Goal: Check status: Check status

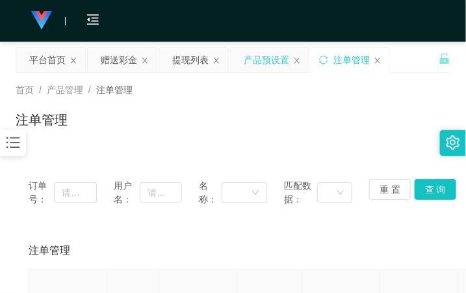
click at [271, 62] on div "产品预设置" at bounding box center [267, 59] width 46 height 25
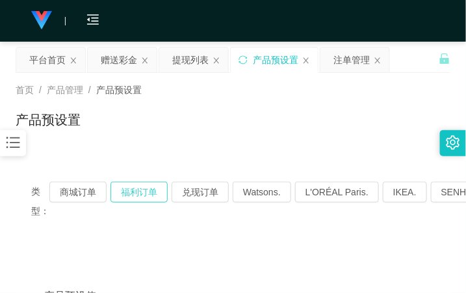
click at [132, 196] on button "福利订单" at bounding box center [139, 191] width 57 height 21
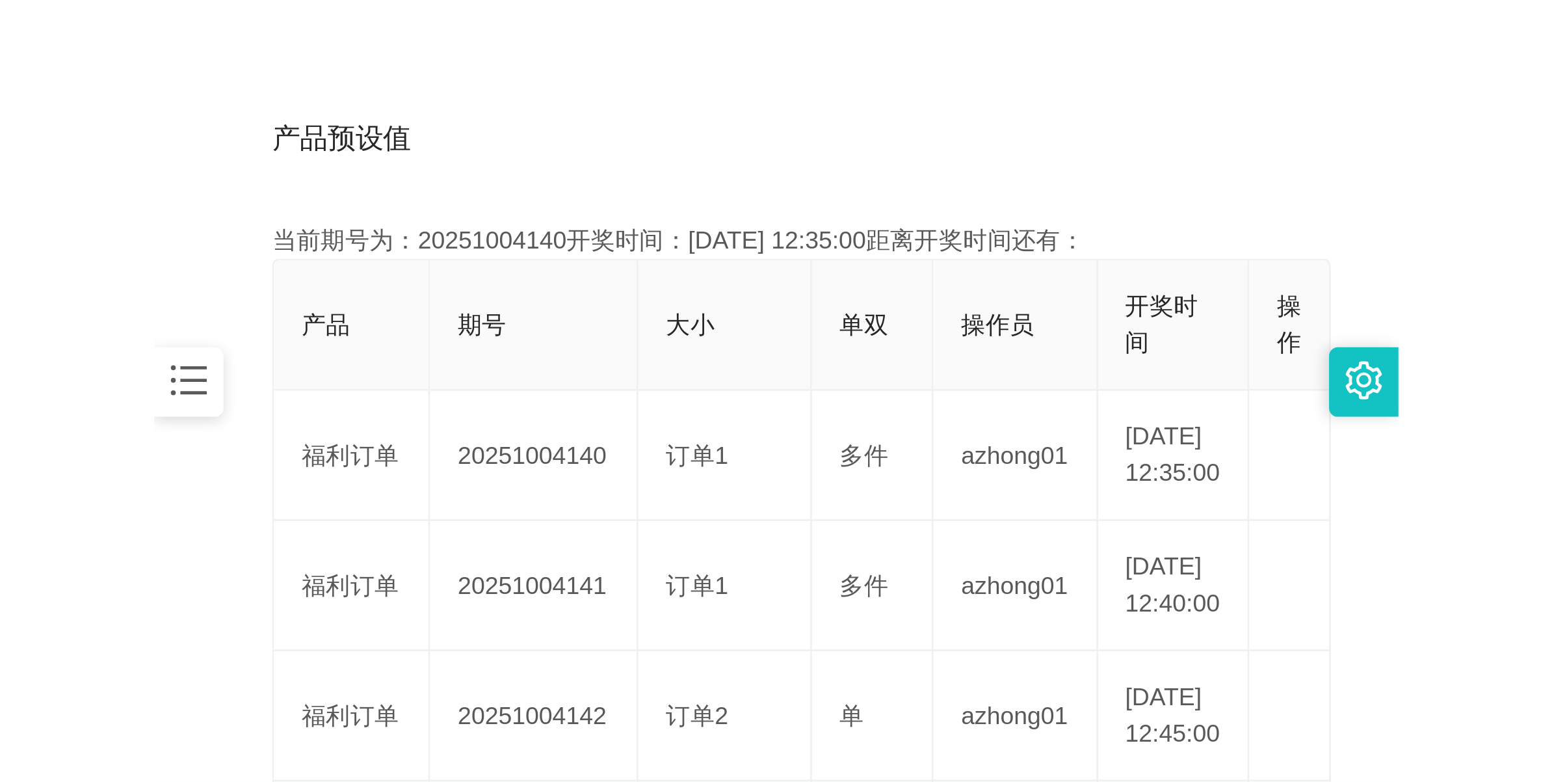
scroll to position [325, 0]
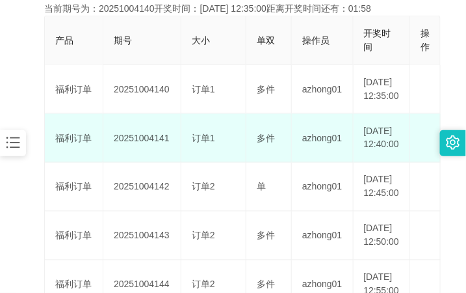
click at [133, 161] on td "20251004141" at bounding box center [142, 138] width 78 height 49
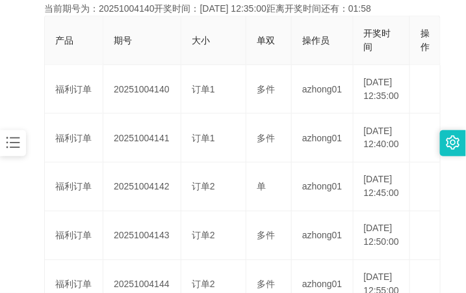
copy td "20251004141"
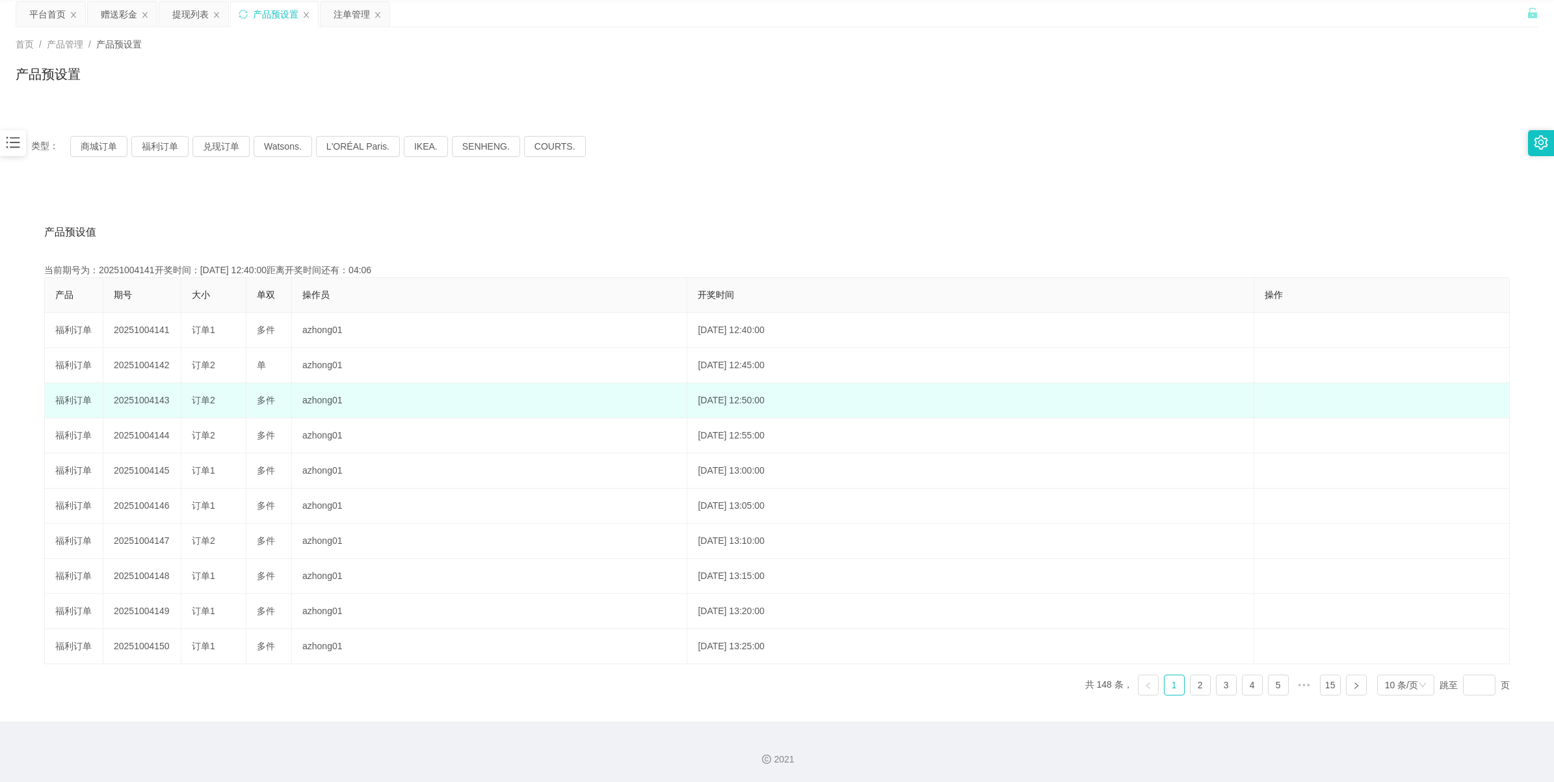
scroll to position [47, 0]
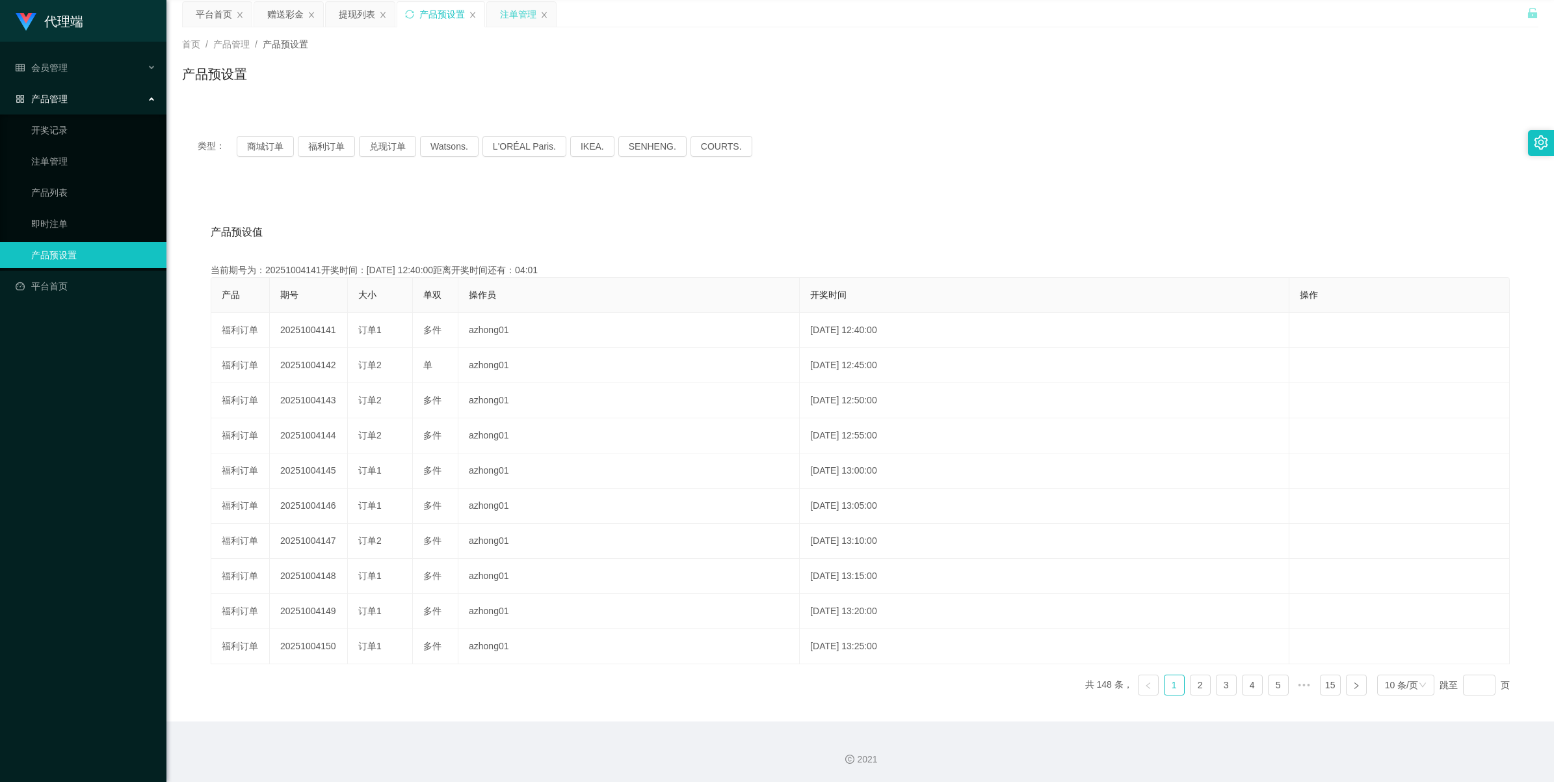
click at [466, 12] on div "注单管理" at bounding box center [518, 14] width 36 height 25
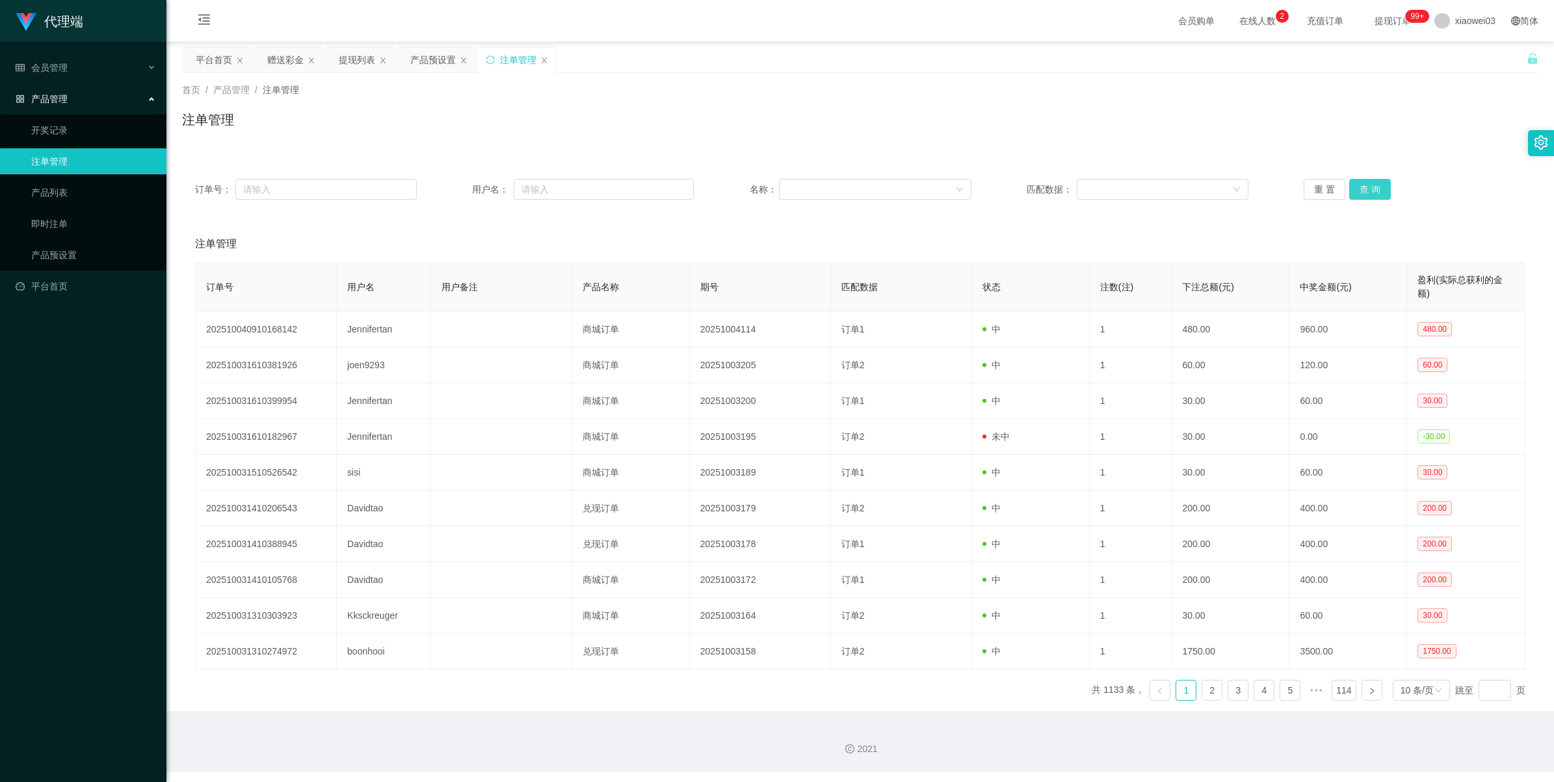
click at [466, 186] on button "查 询" at bounding box center [1370, 189] width 42 height 21
click at [466, 193] on button "查 询" at bounding box center [1370, 189] width 42 height 21
click at [466, 183] on button "查 询" at bounding box center [1370, 189] width 42 height 21
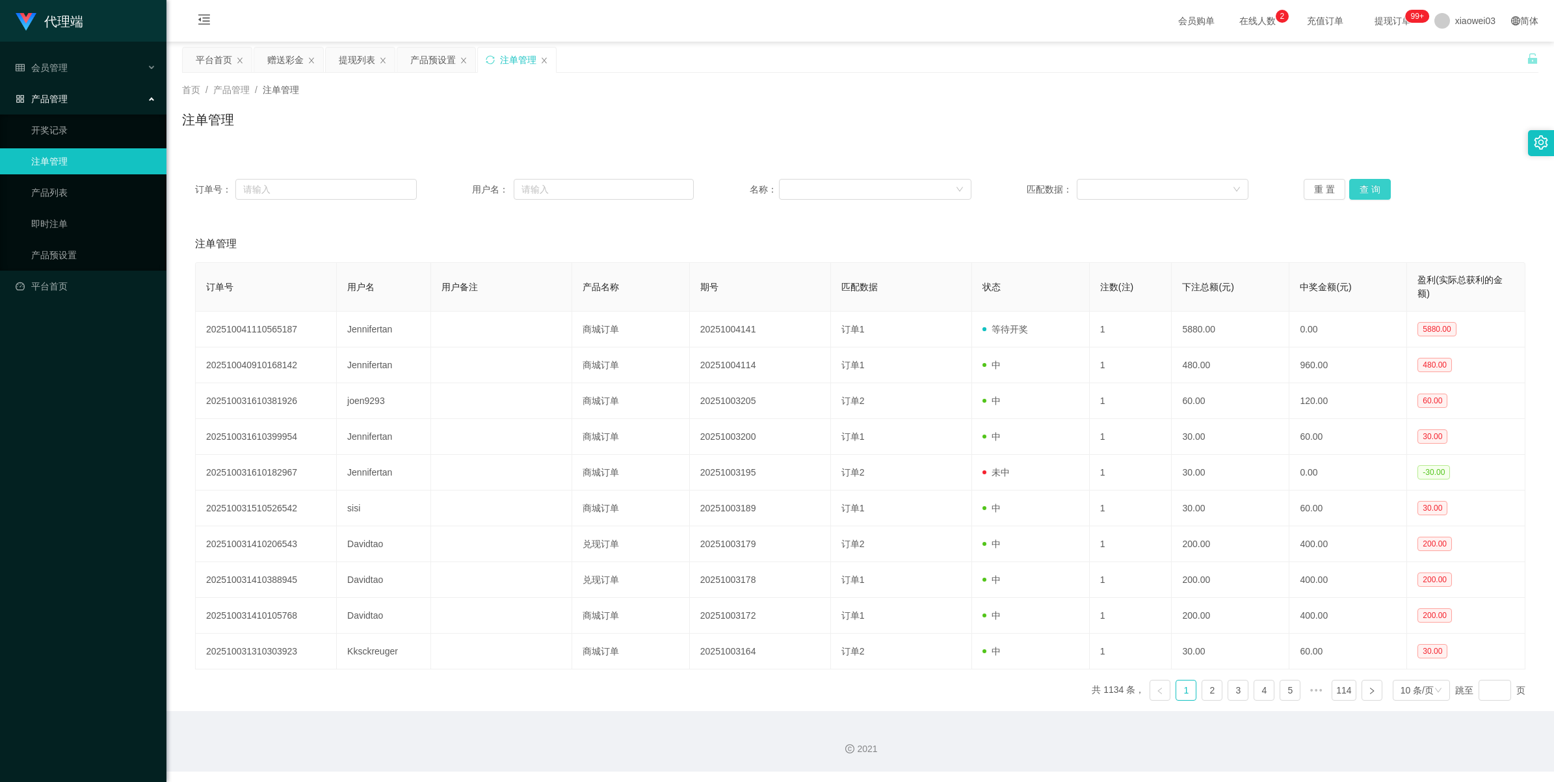
click at [466, 183] on button "查 询" at bounding box center [1370, 189] width 42 height 21
click at [466, 183] on div "重 置 查 询" at bounding box center [1415, 189] width 222 height 21
click at [466, 183] on button "查 询" at bounding box center [1370, 189] width 42 height 21
drag, startPoint x: 1374, startPoint y: 183, endPoint x: 1318, endPoint y: 210, distance: 62.2
click at [466, 183] on div "重 置 查 询" at bounding box center [1415, 189] width 222 height 21
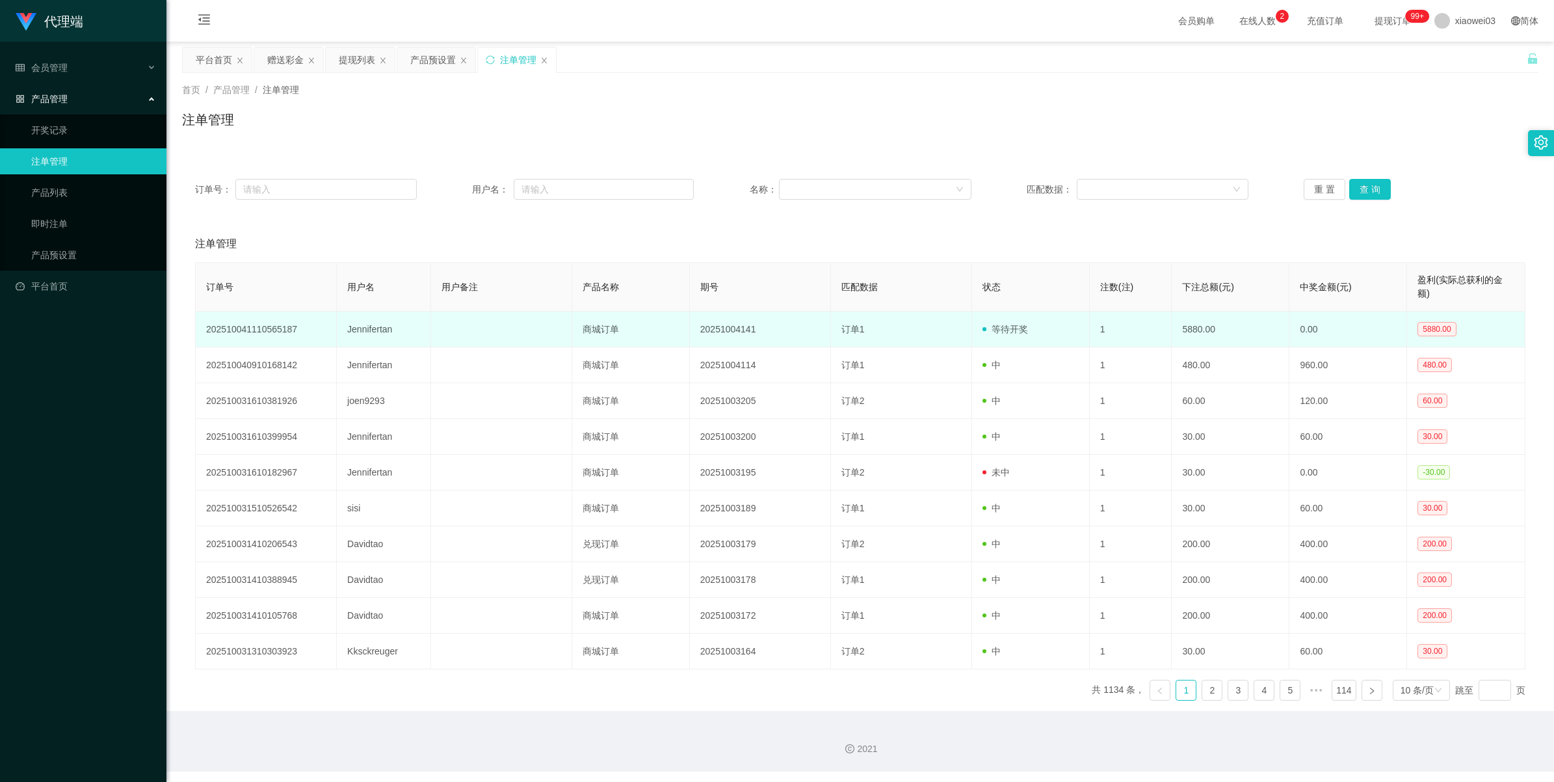
click at [466, 292] on td "商城订单" at bounding box center [631, 329] width 118 height 36
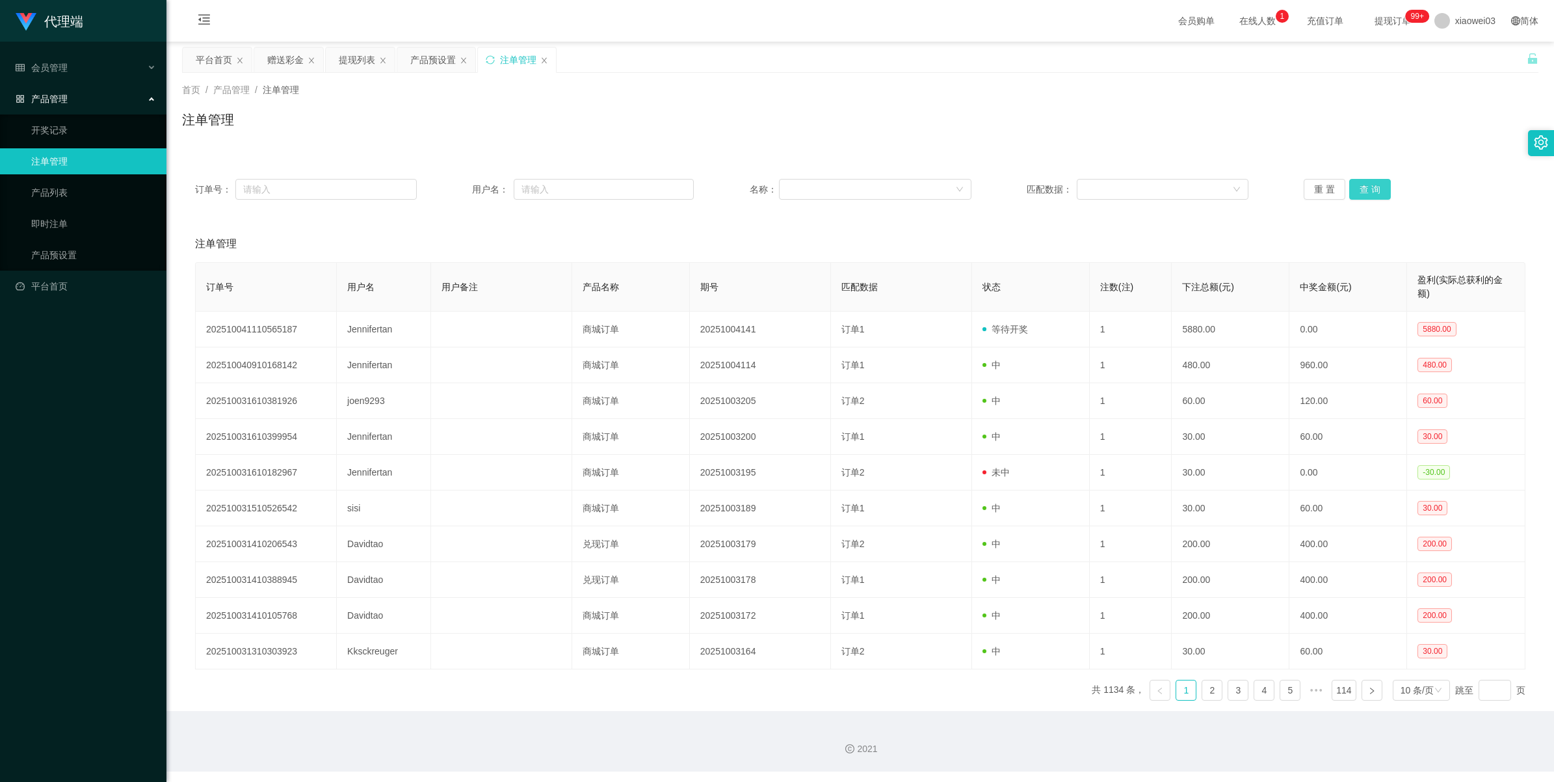
click at [466, 187] on button "查 询" at bounding box center [1370, 189] width 42 height 21
click at [436, 66] on div "产品预设置" at bounding box center [433, 59] width 46 height 25
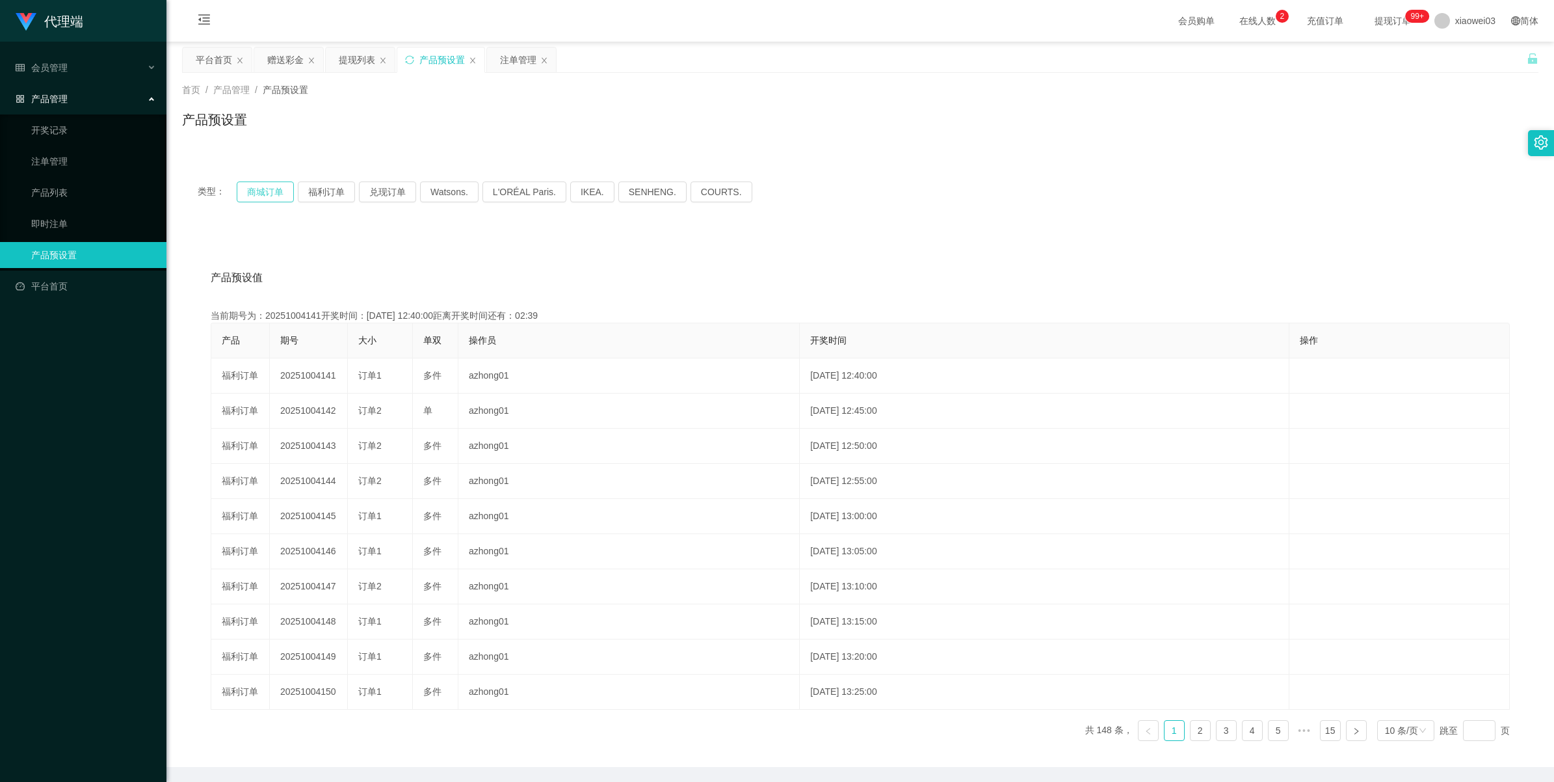
click at [265, 192] on button "商城订单" at bounding box center [265, 191] width 57 height 21
click at [466, 65] on div "注单管理" at bounding box center [518, 59] width 36 height 25
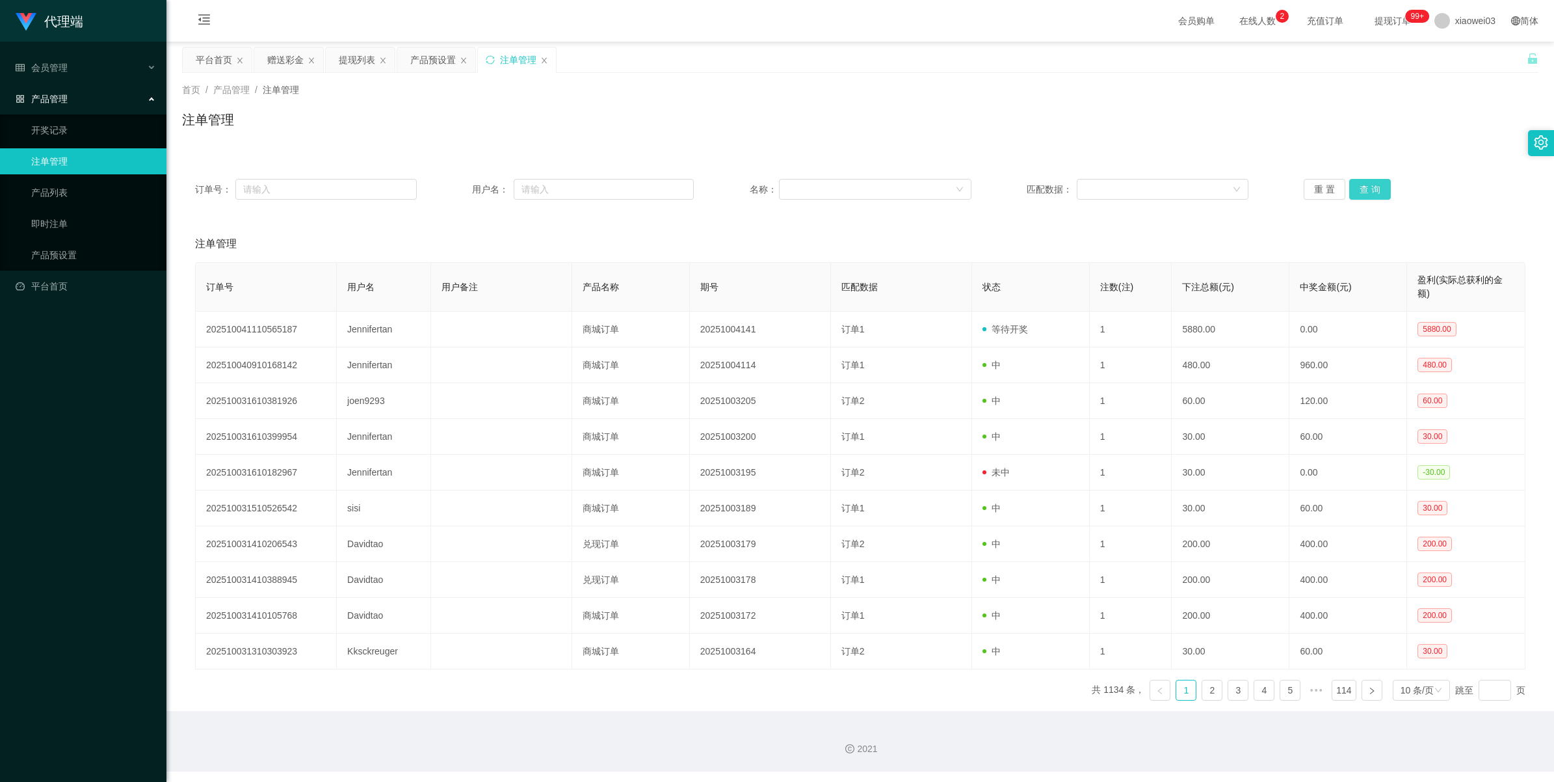
click at [466, 183] on button "查 询" at bounding box center [1370, 189] width 42 height 21
click at [466, 186] on button "查 询" at bounding box center [1370, 189] width 42 height 21
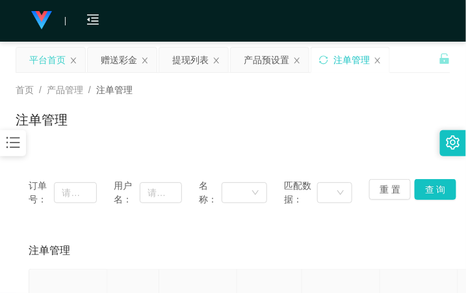
click at [51, 63] on div "平台首页" at bounding box center [47, 59] width 36 height 25
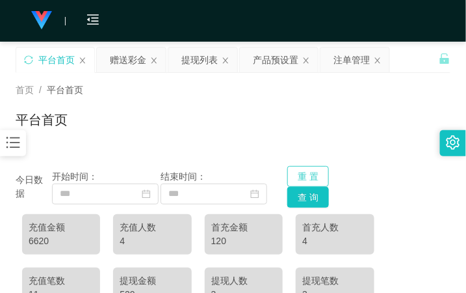
click at [294, 178] on button "重 置" at bounding box center [308, 176] width 42 height 21
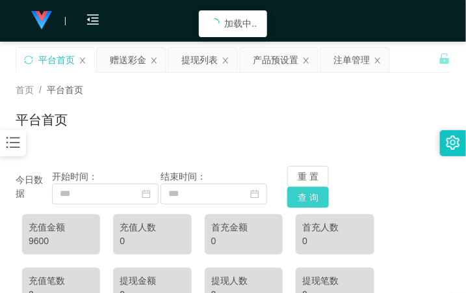
click at [307, 202] on button "查 询" at bounding box center [308, 197] width 42 height 21
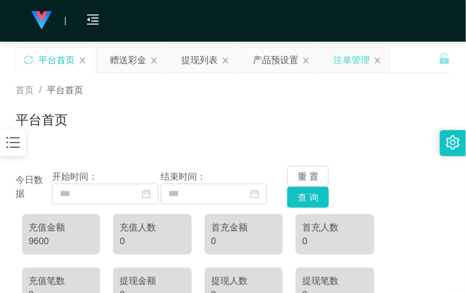
click at [350, 63] on div "注单管理" at bounding box center [352, 59] width 36 height 25
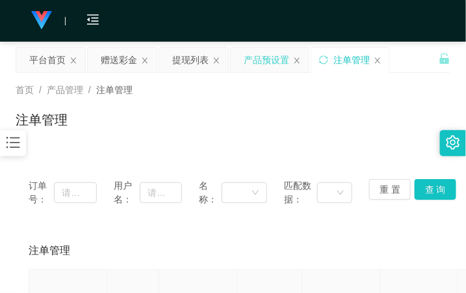
click at [261, 64] on div "产品预设置" at bounding box center [267, 59] width 46 height 25
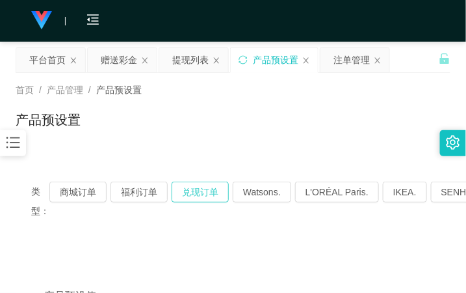
click at [200, 194] on button "兑现订单" at bounding box center [200, 191] width 57 height 21
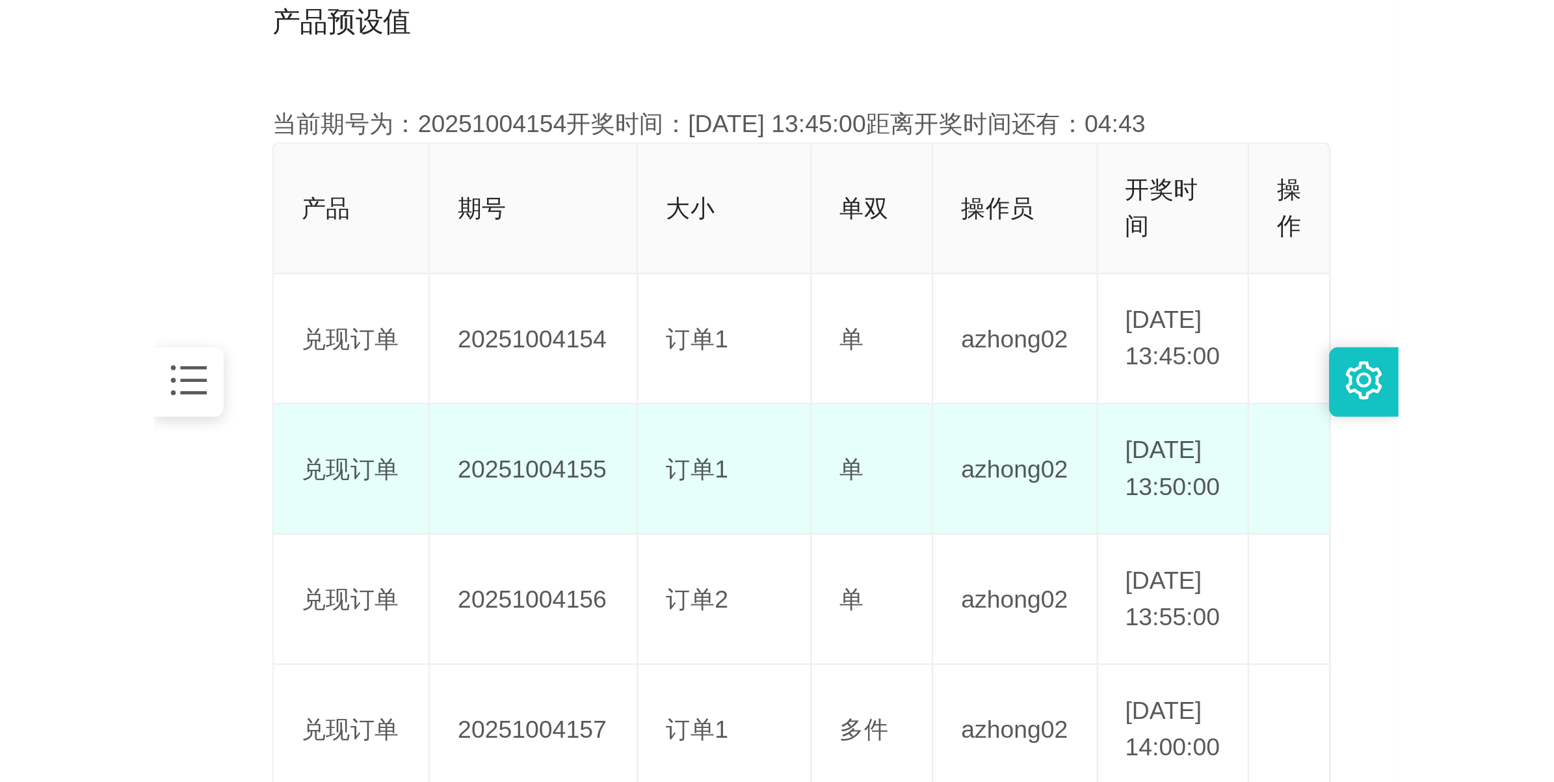
scroll to position [325, 0]
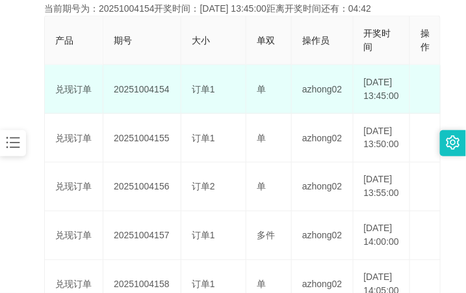
click at [148, 95] on td "20251004154" at bounding box center [142, 89] width 78 height 49
copy td "20251004154"
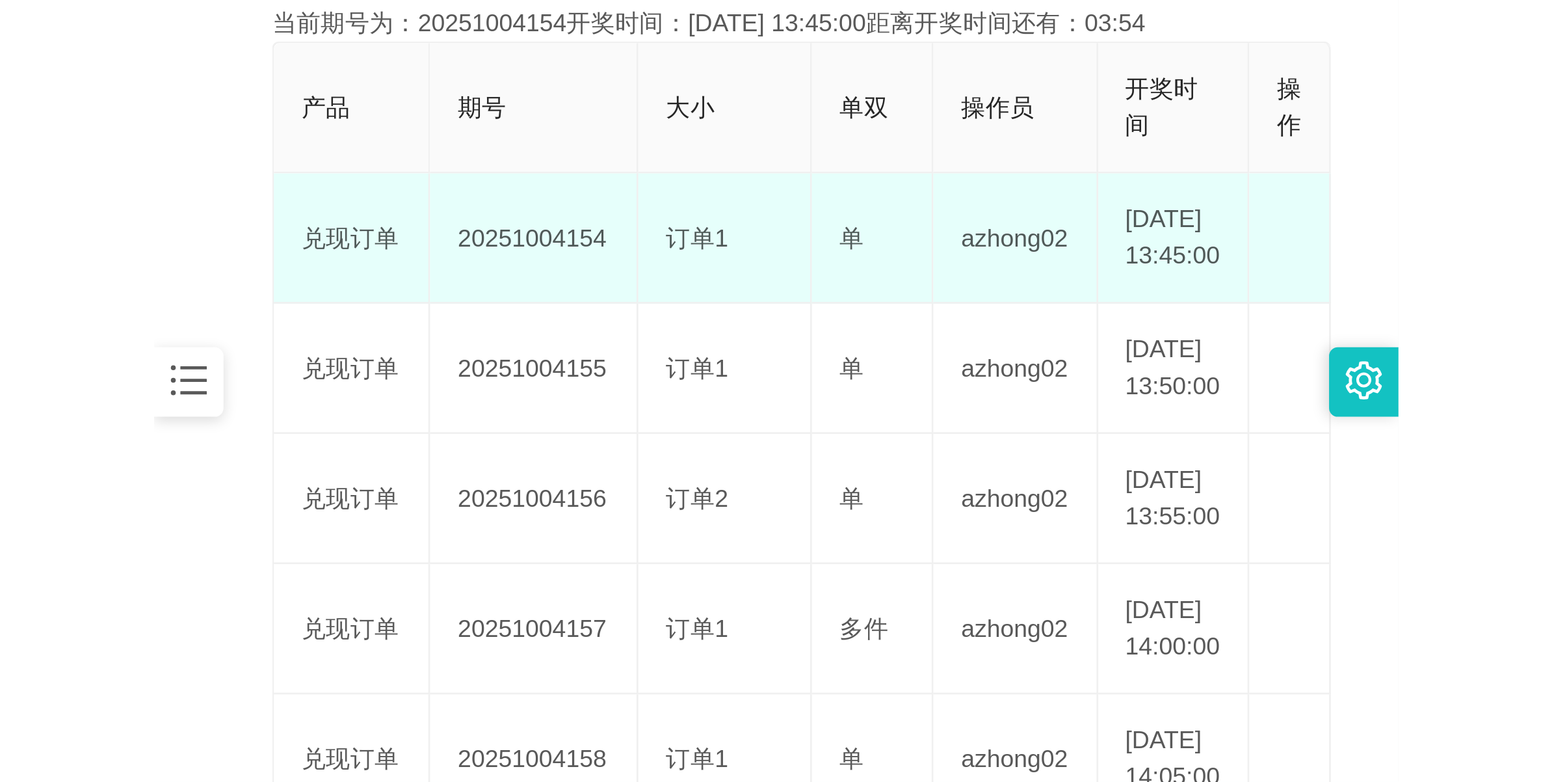
scroll to position [47, 0]
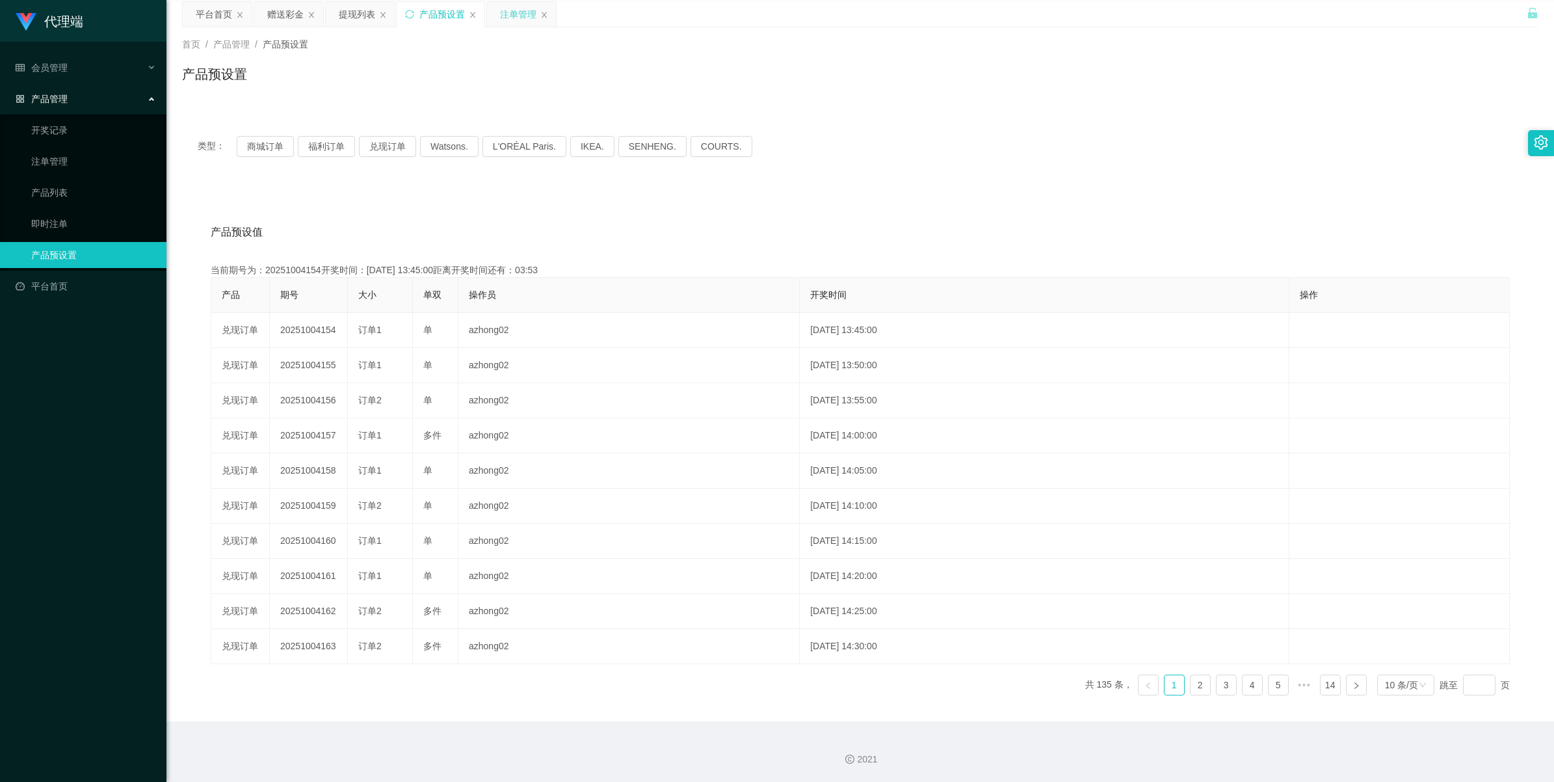
click at [466, 17] on div "注单管理" at bounding box center [518, 14] width 36 height 25
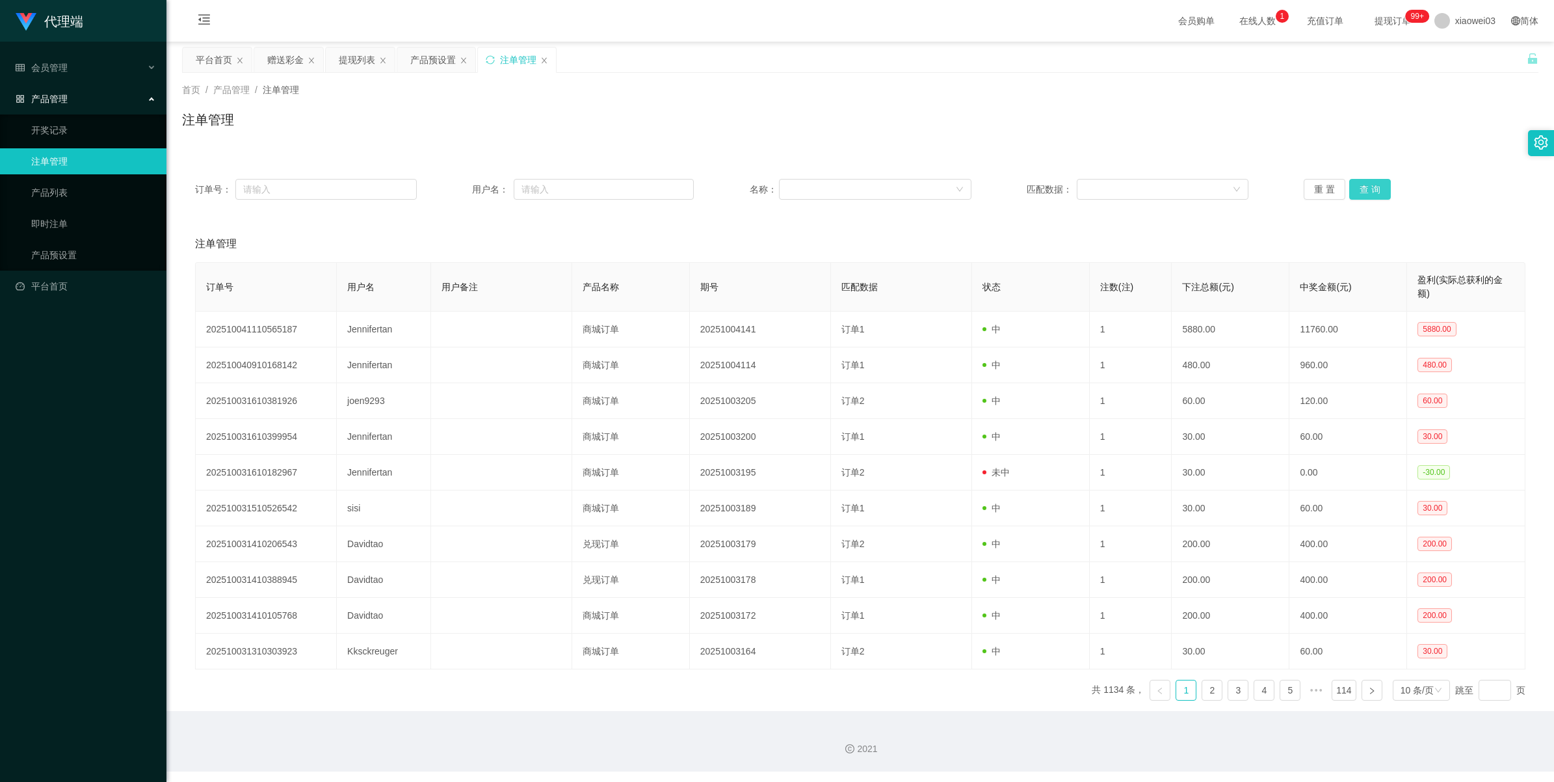
click at [466, 194] on button "查 询" at bounding box center [1370, 189] width 42 height 21
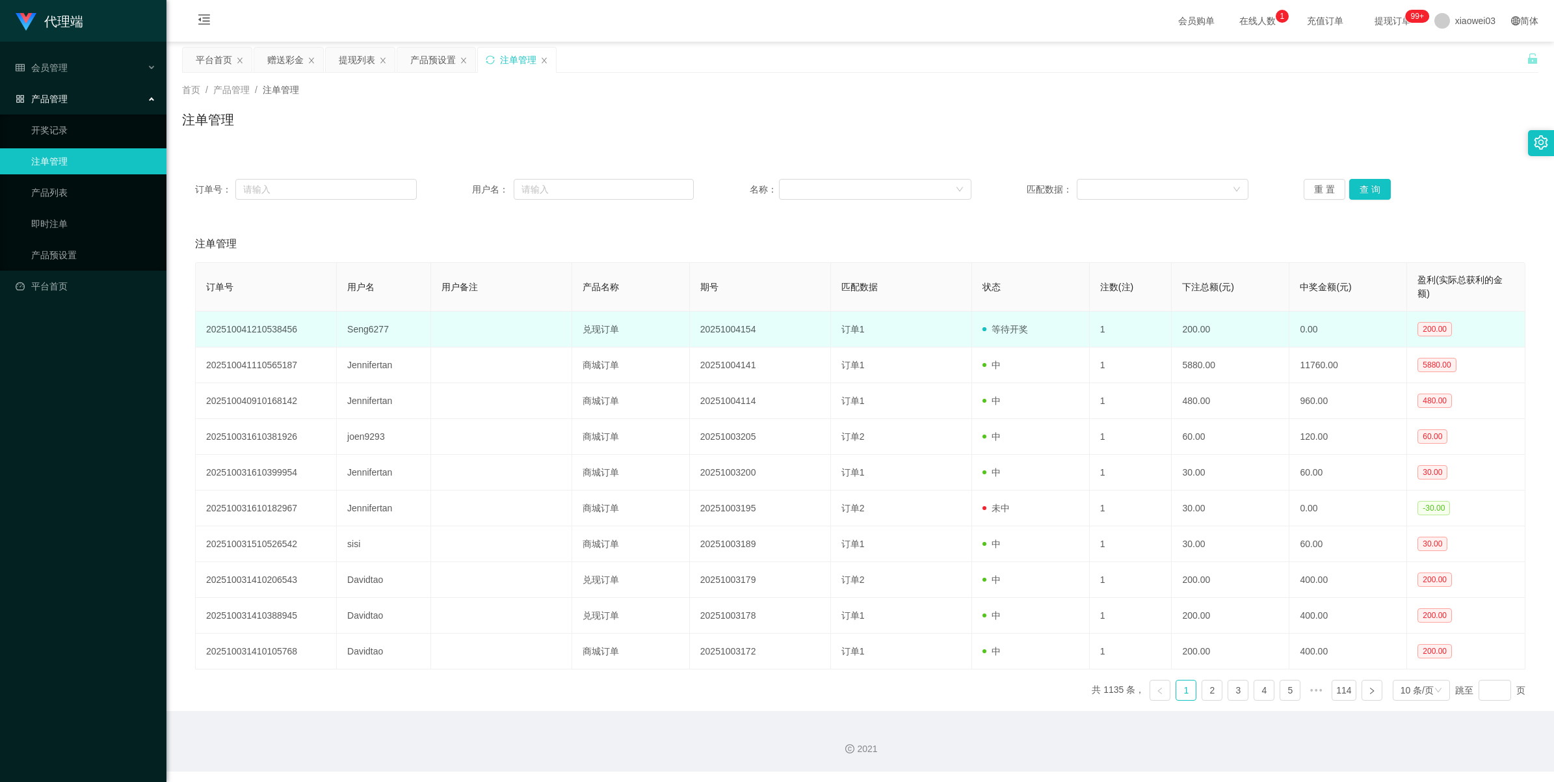
click at [466, 292] on td "20251004154" at bounding box center [760, 329] width 141 height 36
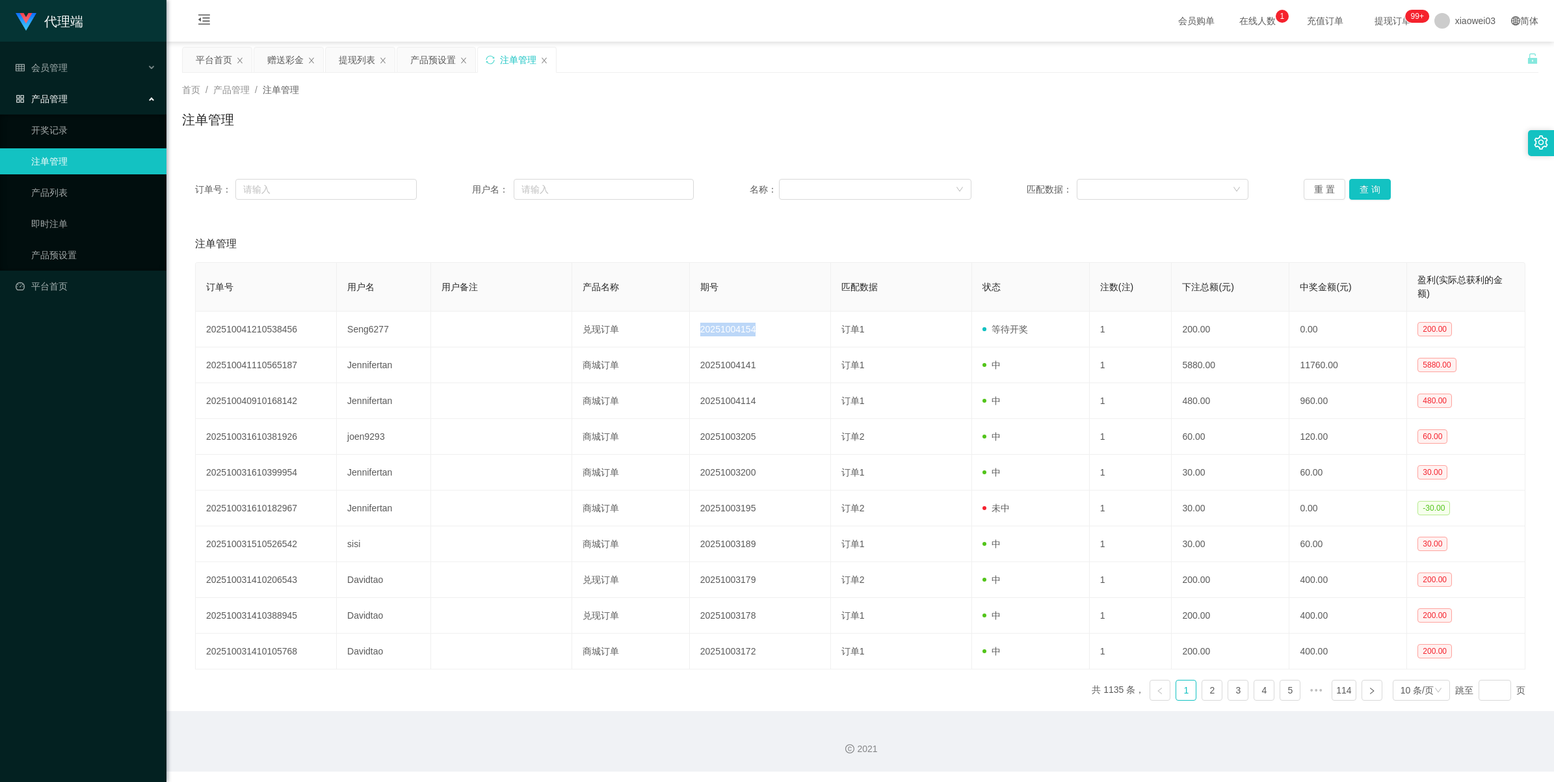
copy td "20251004154"
